Goal: Task Accomplishment & Management: Manage account settings

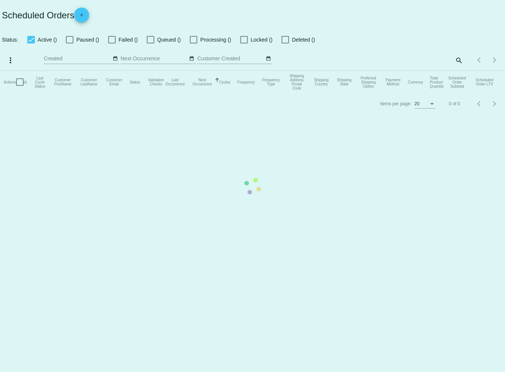
click at [458, 71] on mat-table "Actions Id Last Cycle Status Customer FirstName Customer LastName Customer Emai…" at bounding box center [252, 82] width 505 height 22
click at [459, 71] on mat-table "Actions Id Last Cycle Status Customer FirstName Customer LastName Customer Emai…" at bounding box center [252, 82] width 505 height 22
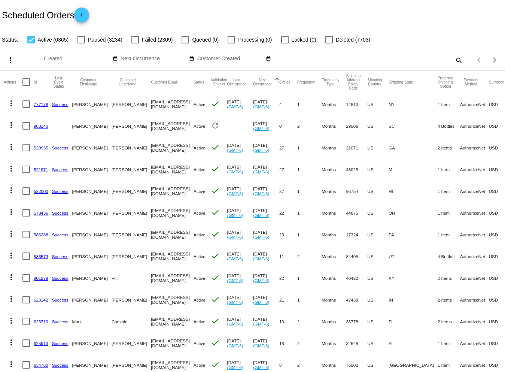
click at [454, 58] on mat-icon "search" at bounding box center [458, 60] width 9 height 12
click at [357, 59] on input "Search" at bounding box center [400, 59] width 126 height 6
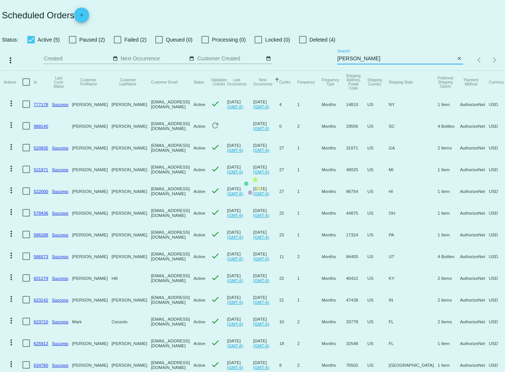
type input "[PERSON_NAME]"
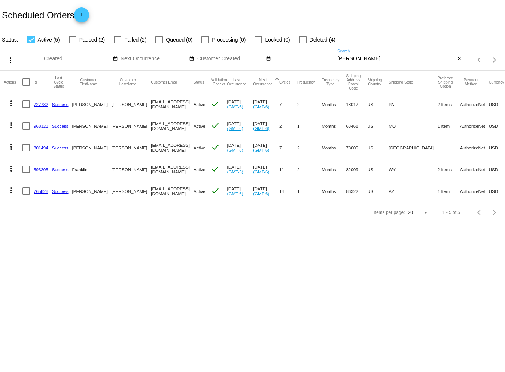
click at [11, 190] on mat-icon "more_vert" at bounding box center [11, 190] width 9 height 9
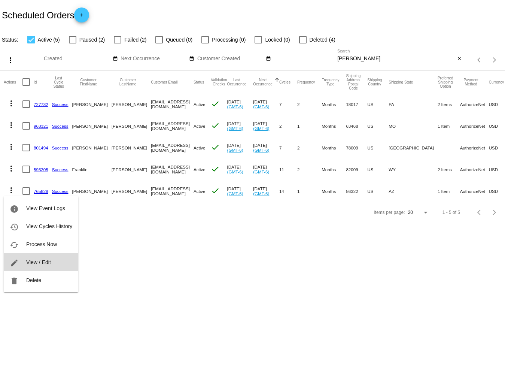
click at [44, 260] on span "View / Edit" at bounding box center [38, 262] width 25 height 6
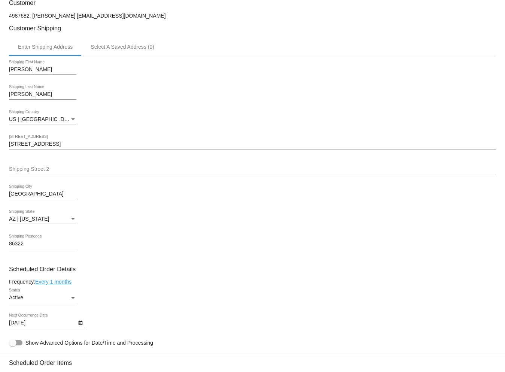
scroll to position [281, 0]
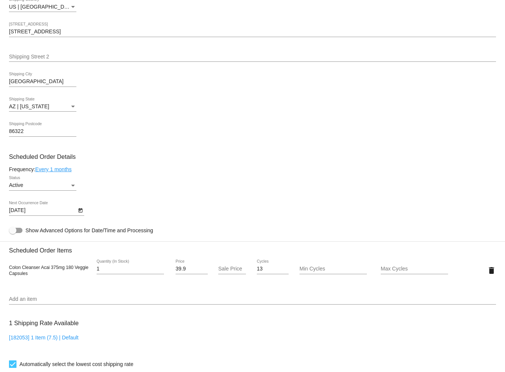
click at [82, 212] on icon "Open calendar" at bounding box center [80, 210] width 4 height 4
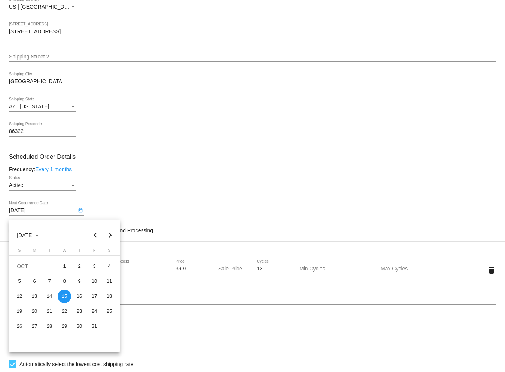
click at [109, 233] on button "Next month" at bounding box center [110, 235] width 15 height 15
click at [78, 295] on div "15" at bounding box center [79, 295] width 13 height 13
type input "1/15/2026"
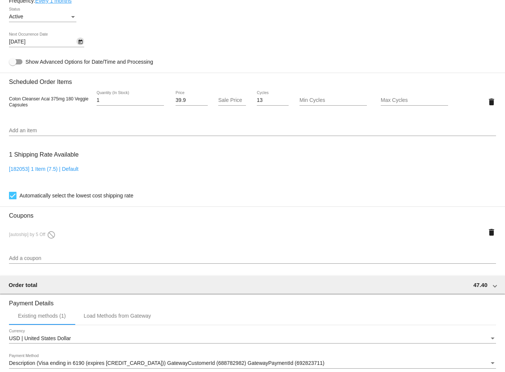
scroll to position [567, 0]
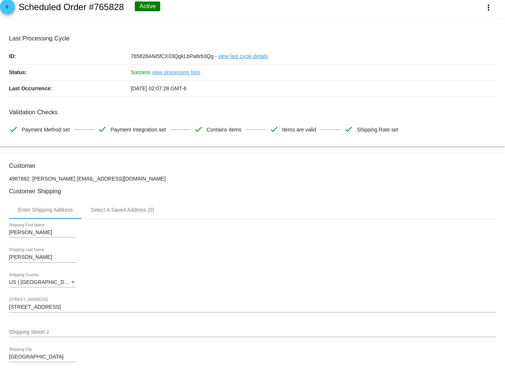
scroll to position [0, 0]
